Goal: Task Accomplishment & Management: Complete application form

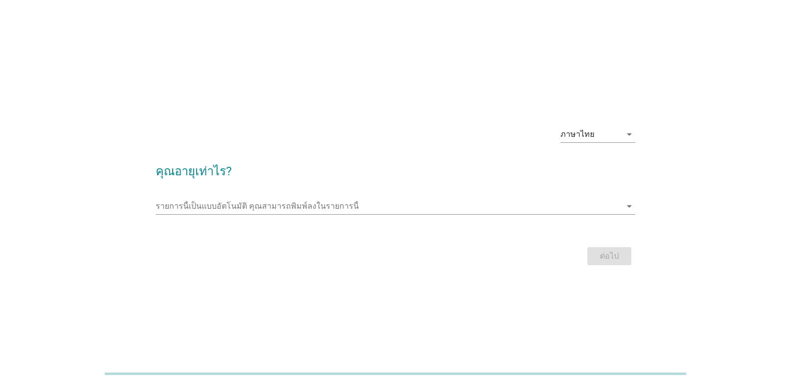
click at [184, 195] on div "รายการนี้เป็นแบบอัตโนมัติ [PERSON_NAME]พิมพ์ลงในรายการนี้ arrow_drop_down" at bounding box center [395, 208] width 479 height 32
click at [484, 206] on input "รายการนี้เป็นแบบอัตโนมัติ คุณสามารถพิมพ์ลงในรายการนี้" at bounding box center [389, 206] width 466 height 16
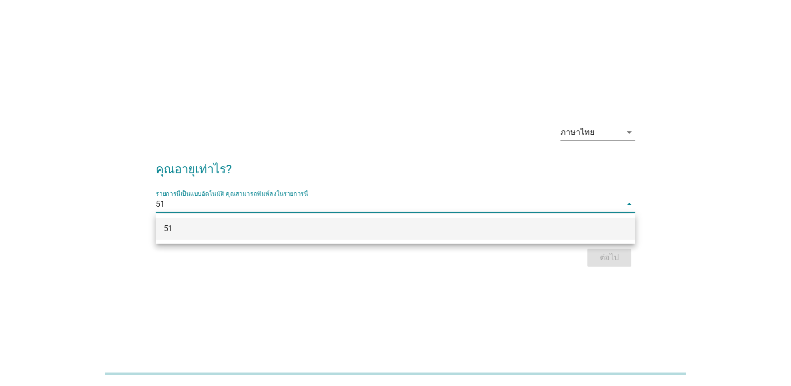
type input "51"
click at [661, 319] on div "ภาษาไทย arrow_drop_down คุณอายุเท่าไร? รายการนี้เป็นแบบอัตโนมัติ [PERSON_NAME]พ…" at bounding box center [395, 193] width 791 height 386
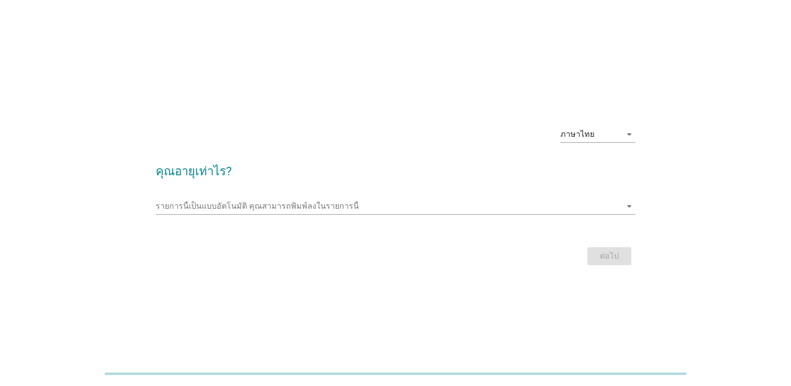
click at [614, 256] on div "ต่อไป" at bounding box center [395, 256] width 479 height 24
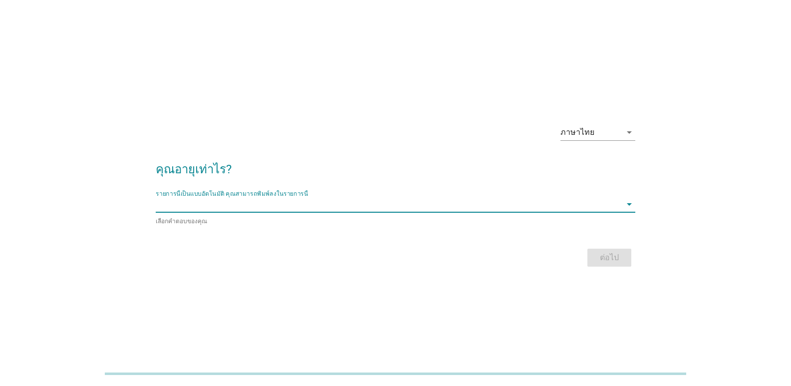
click at [349, 201] on input "รายการนี้เป็นแบบอัตโนมัติ คุณสามารถพิมพ์ลงในรายการนี้" at bounding box center [389, 204] width 466 height 16
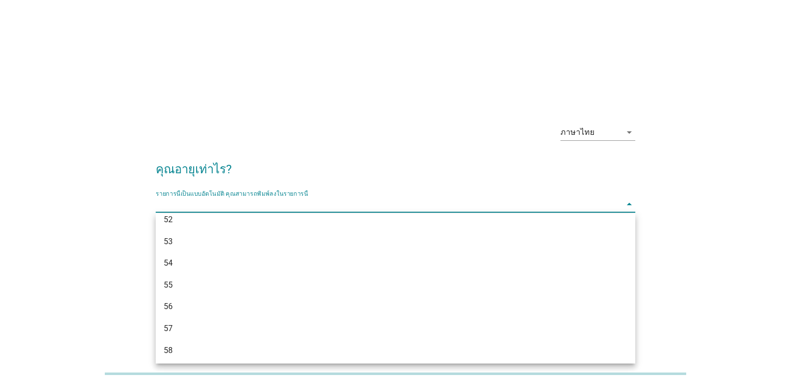
scroll to position [649, 0]
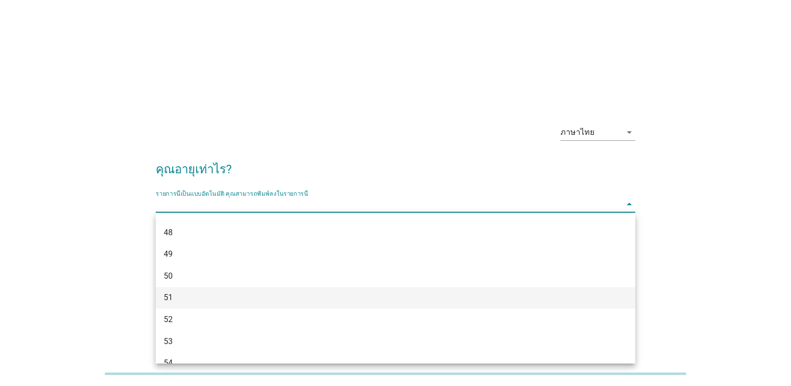
click at [195, 292] on div "51" at bounding box center [376, 297] width 425 height 12
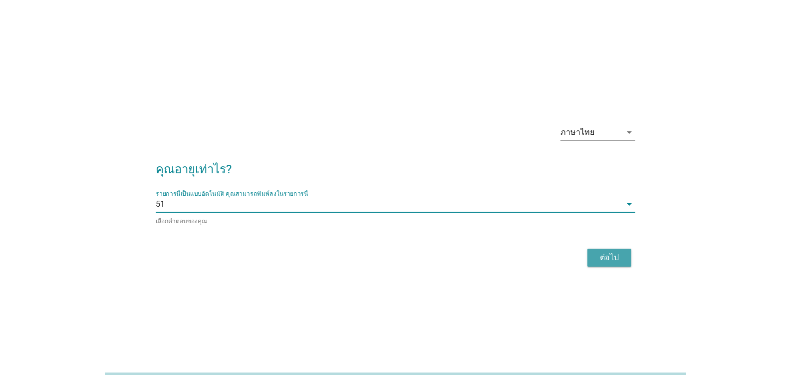
click at [623, 253] on button "ต่อไป" at bounding box center [609, 257] width 44 height 18
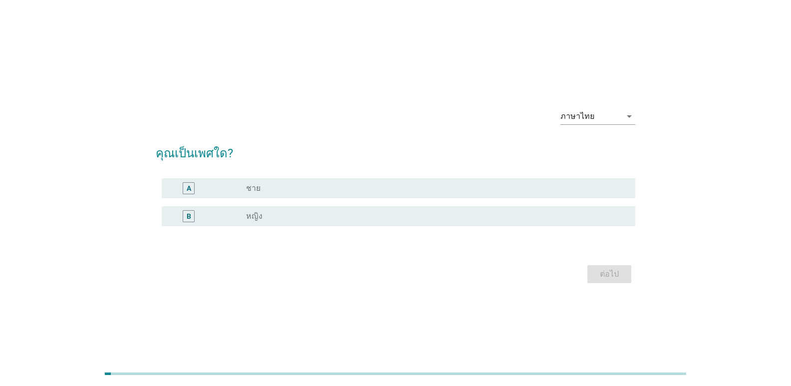
click at [322, 198] on div "A radio_button_unchecked ชาย" at bounding box center [395, 188] width 479 height 28
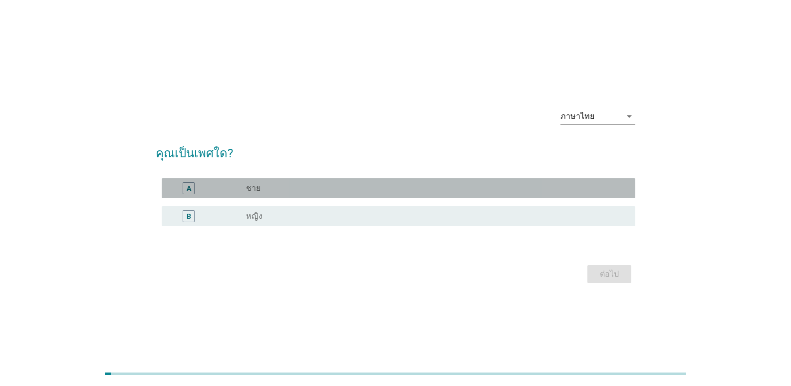
click at [188, 192] on div "A" at bounding box center [189, 188] width 4 height 10
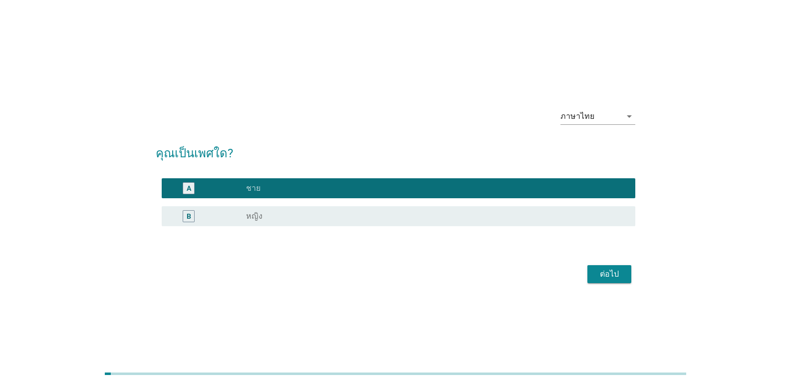
click at [611, 271] on div "ต่อไป" at bounding box center [609, 274] width 28 height 12
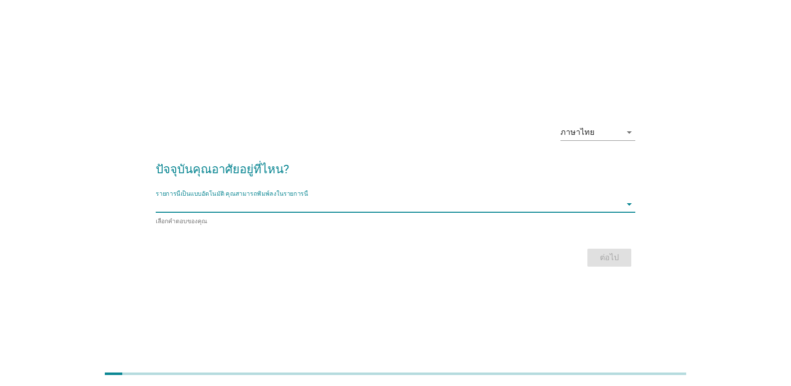
click at [304, 208] on input "รายการนี้เป็นแบบอัตโนมัติ คุณสามารถพิมพ์ลงในรายการนี้" at bounding box center [389, 204] width 466 height 16
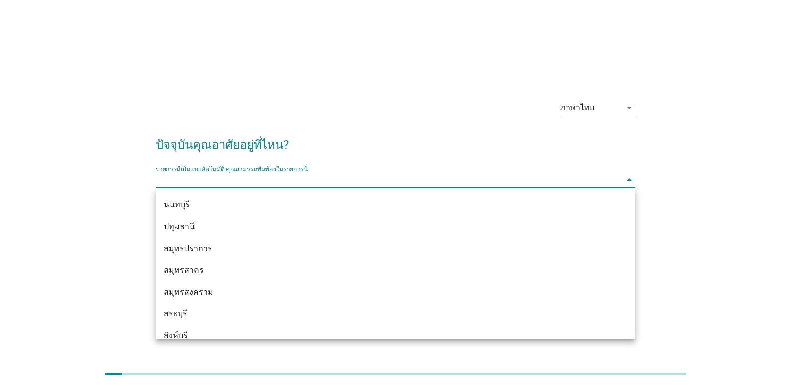
scroll to position [835, 0]
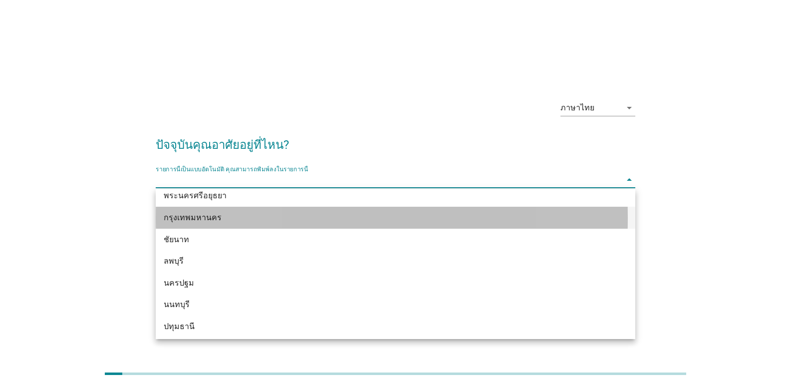
click at [216, 213] on div "กรุงเทพมหานคร" at bounding box center [376, 218] width 425 height 12
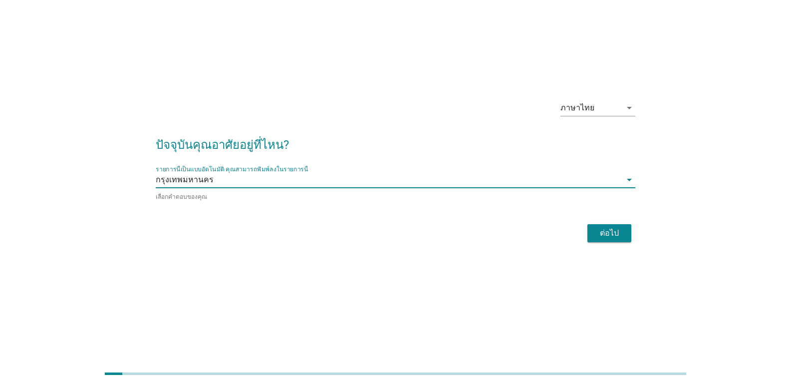
click at [616, 238] on button "ต่อไป" at bounding box center [609, 233] width 44 height 18
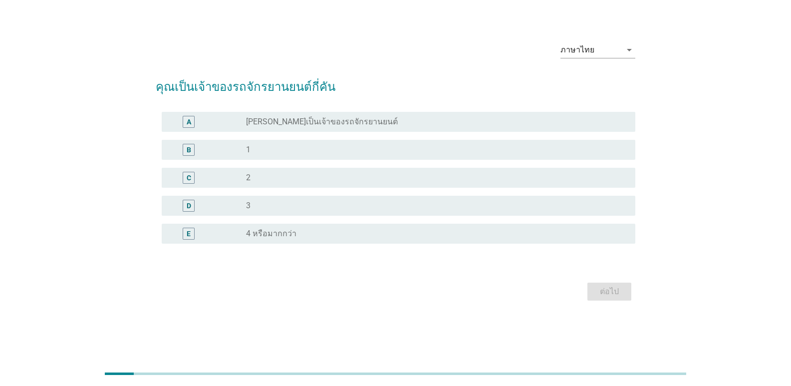
scroll to position [0, 0]
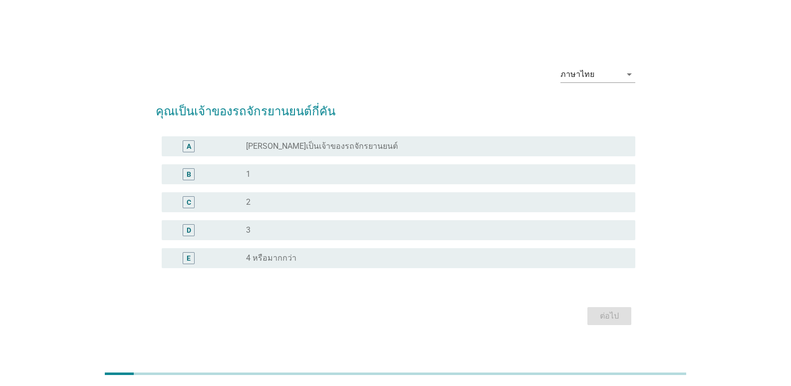
click at [190, 146] on div "A" at bounding box center [189, 146] width 4 height 10
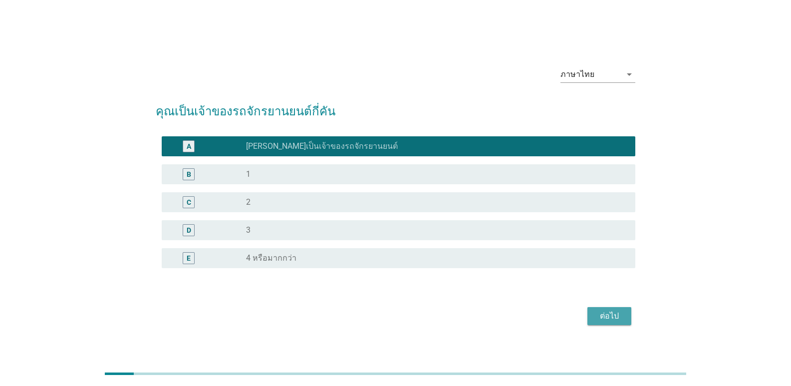
click at [609, 310] on div "ต่อไป" at bounding box center [609, 316] width 28 height 12
